Goal: Transaction & Acquisition: Purchase product/service

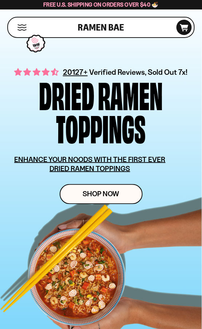
click at [31, 26] on div "Shop" at bounding box center [44, 27] width 68 height 20
click at [26, 26] on button "Mobile Menu Trigger" at bounding box center [22, 27] width 10 height 6
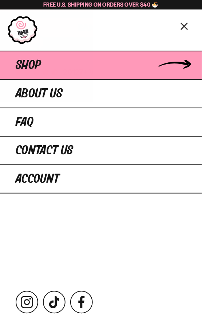
click at [52, 74] on link "Shop" at bounding box center [101, 65] width 202 height 28
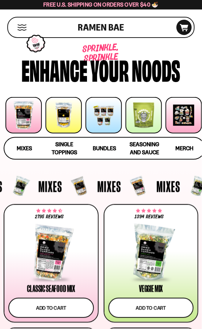
click at [102, 120] on div at bounding box center [104, 115] width 36 height 36
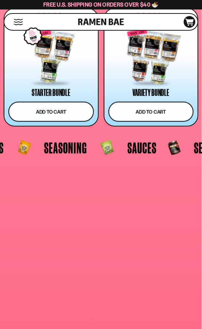
scroll to position [1877, 0]
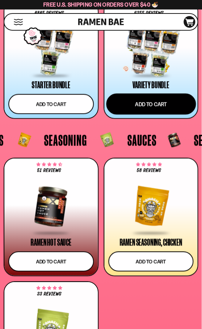
click at [144, 106] on button "Add to cart" at bounding box center [151, 104] width 90 height 21
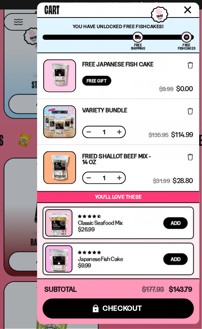
click at [71, 125] on div at bounding box center [59, 121] width 33 height 33
click at [191, 64] on icon at bounding box center [190, 65] width 5 height 7
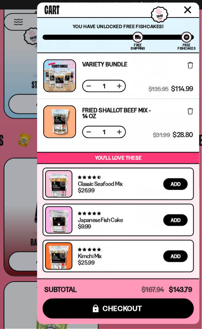
click at [189, 12] on icon "Close cart" at bounding box center [187, 9] width 7 height 7
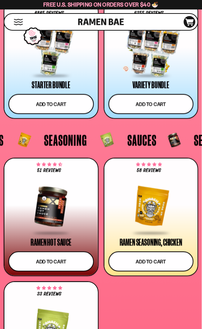
click at [159, 57] on div at bounding box center [152, 49] width 86 height 55
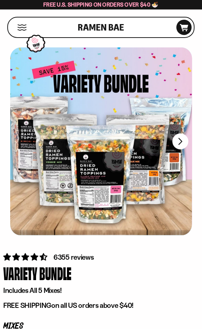
click at [171, 148] on div at bounding box center [101, 141] width 182 height 188
click at [177, 145] on button "FADCB6FD-DFAB-4417-9F21-029242090B77" at bounding box center [180, 141] width 17 height 17
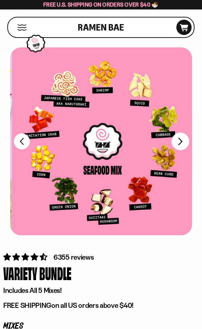
click at [177, 145] on button "FADCB6FD-DFAB-4417-9F21-029242090B77" at bounding box center [180, 141] width 17 height 17
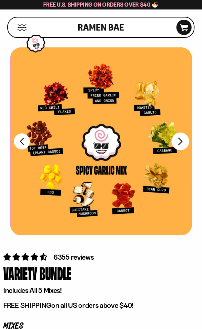
click at [177, 146] on button "FADCB6FD-DFAB-4417-9F21-029242090B77" at bounding box center [180, 141] width 17 height 17
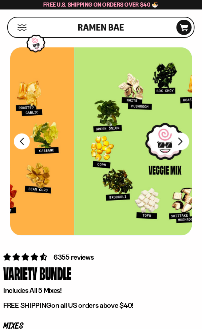
click at [177, 146] on button "FADCB6FD-DFAB-4417-9F21-029242090B77" at bounding box center [180, 141] width 17 height 17
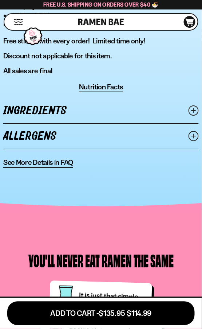
click at [157, 109] on link "Ingredients" at bounding box center [101, 110] width 196 height 25
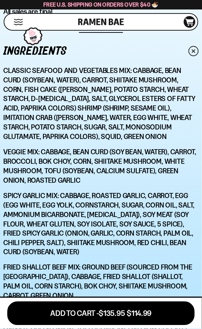
scroll to position [665, 0]
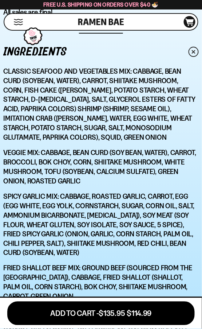
drag, startPoint x: 128, startPoint y: 159, endPoint x: 112, endPoint y: 155, distance: 15.8
click at [128, 159] on p "Veggie Mix: Cabbage, Bean Curd (Soy Bean, Water), Carrot, Broccoli, Bok Choy, C…" at bounding box center [101, 167] width 196 height 38
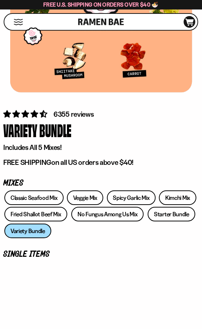
scroll to position [163, 0]
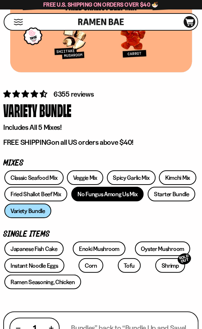
click at [112, 190] on link "No Fungus Among Us Mix" at bounding box center [107, 194] width 73 height 15
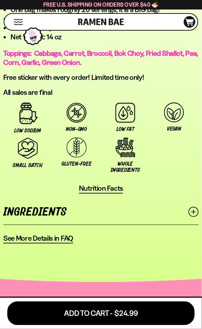
scroll to position [626, 0]
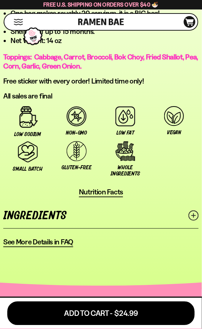
click at [109, 209] on link "Ingredients" at bounding box center [101, 215] width 196 height 25
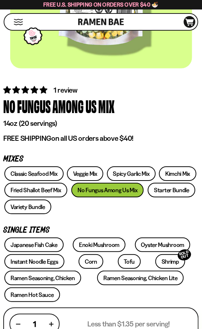
scroll to position [152, 0]
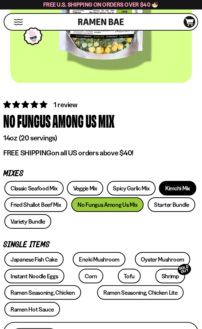
click at [167, 187] on link "Kimchi Mix" at bounding box center [177, 188] width 37 height 15
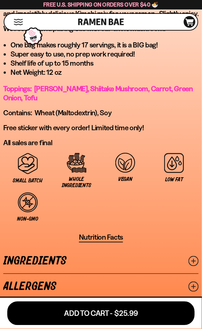
scroll to position [615, 0]
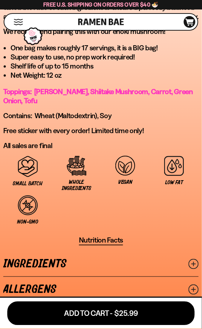
click at [106, 261] on link "Ingredients" at bounding box center [101, 263] width 196 height 25
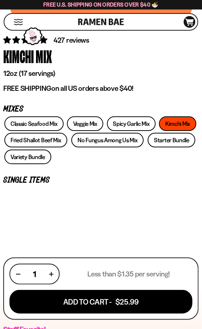
scroll to position [237, 0]
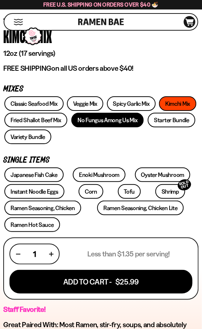
click at [109, 124] on link "No Fungus Among Us Mix" at bounding box center [107, 120] width 73 height 15
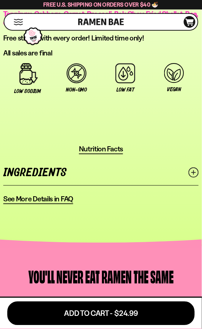
scroll to position [742, 0]
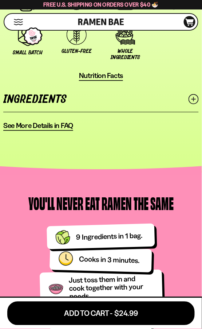
click at [121, 97] on link "Ingredients" at bounding box center [101, 99] width 196 height 25
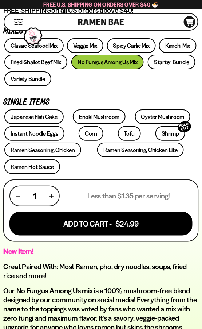
scroll to position [292, 0]
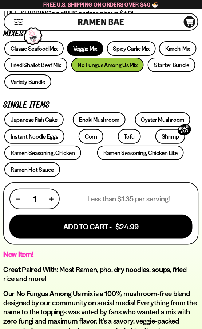
click at [86, 47] on link "Veggie Mix" at bounding box center [85, 48] width 36 height 15
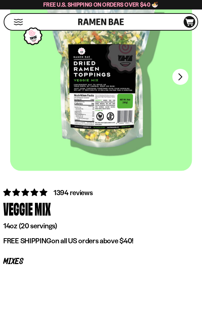
scroll to position [65, 0]
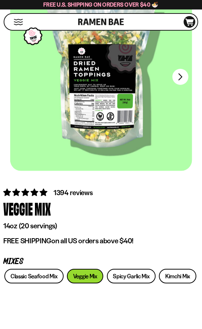
click at [184, 84] on div at bounding box center [101, 77] width 182 height 188
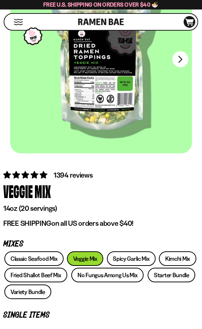
scroll to position [0, 0]
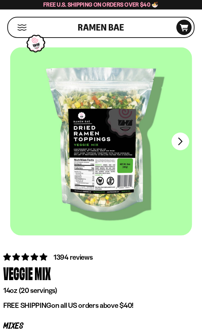
click at [180, 139] on button "FADCB6FD-DFAB-4417-9F21-029242090B77" at bounding box center [180, 141] width 17 height 17
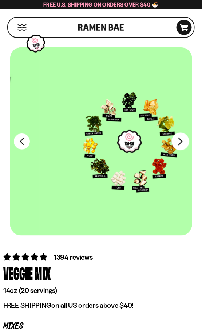
click at [180, 140] on button "FADCB6FD-DFAB-4417-9F21-029242090B77" at bounding box center [180, 141] width 17 height 17
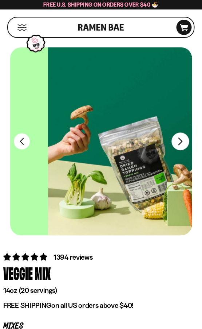
click at [180, 140] on button "FADCB6FD-DFAB-4417-9F21-029242090B77" at bounding box center [180, 141] width 17 height 17
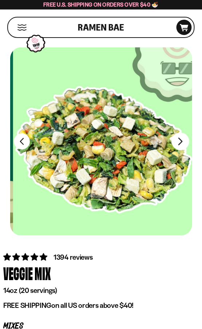
click at [180, 140] on button "FADCB6FD-DFAB-4417-9F21-029242090B77" at bounding box center [180, 141] width 17 height 17
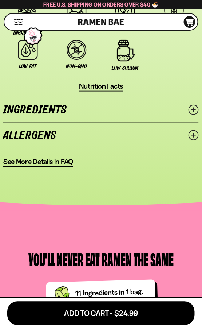
scroll to position [755, 0]
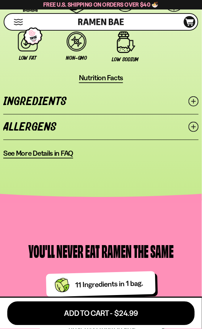
click at [145, 108] on link "Ingredients" at bounding box center [101, 101] width 196 height 25
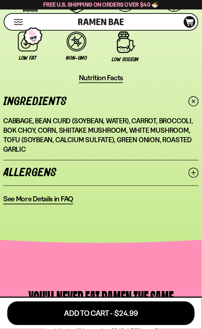
scroll to position [758, 0]
